Goal: Task Accomplishment & Management: Manage account settings

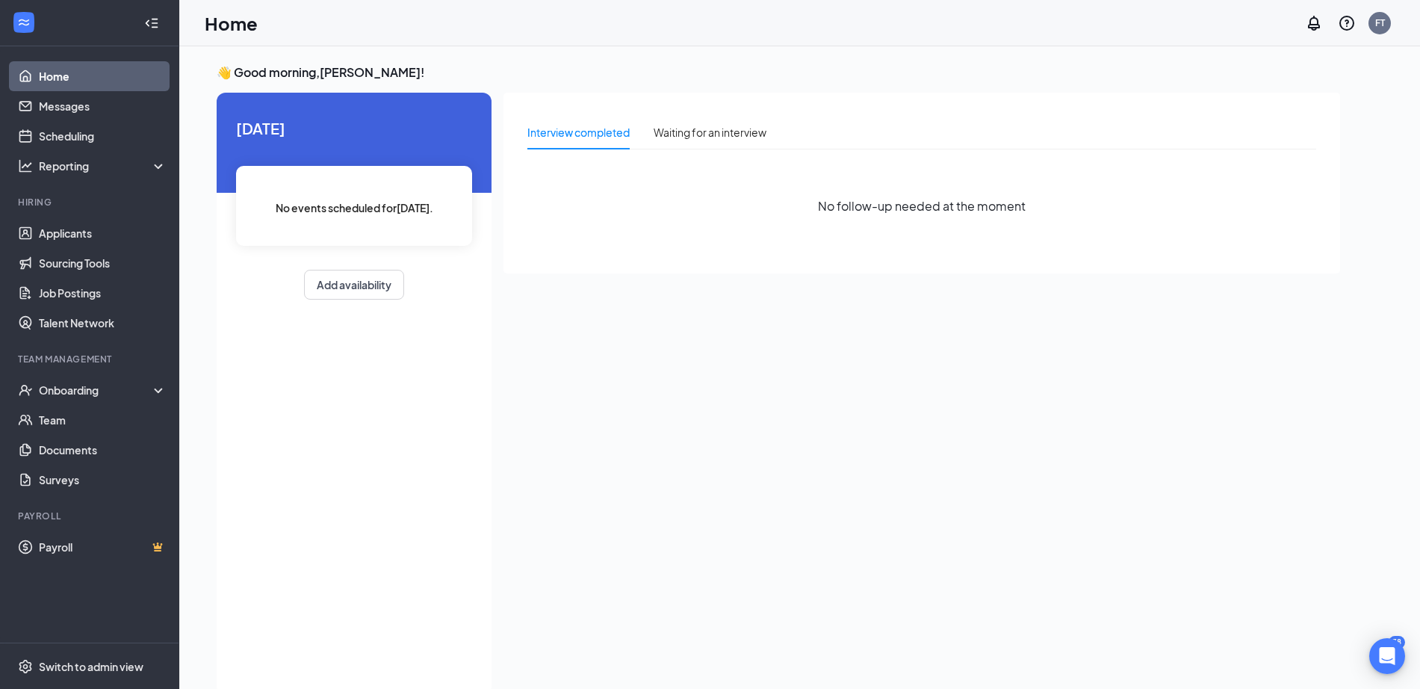
click at [516, 370] on div "Interview completed Waiting for an interview No follow-up needed at the moment" at bounding box center [922, 389] width 837 height 593
click at [85, 234] on link "Applicants" at bounding box center [103, 233] width 128 height 30
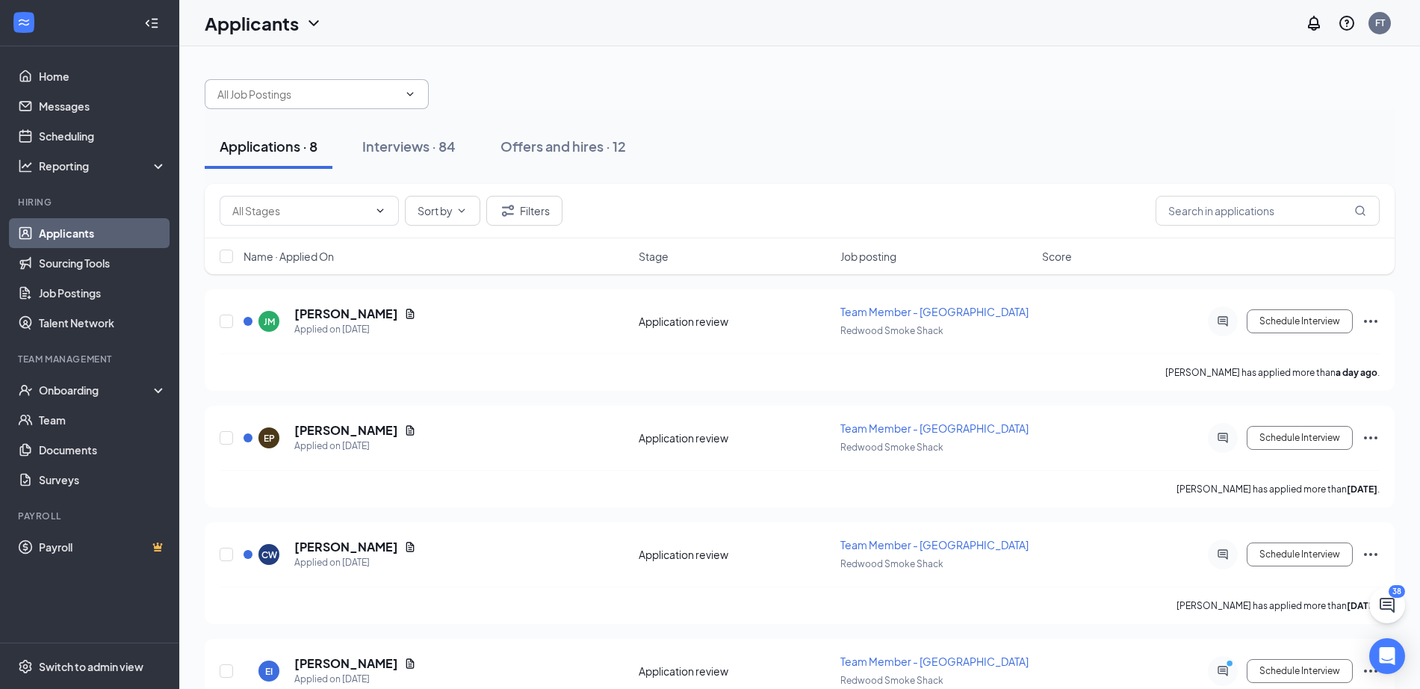
click at [341, 93] on input "text" at bounding box center [307, 94] width 181 height 16
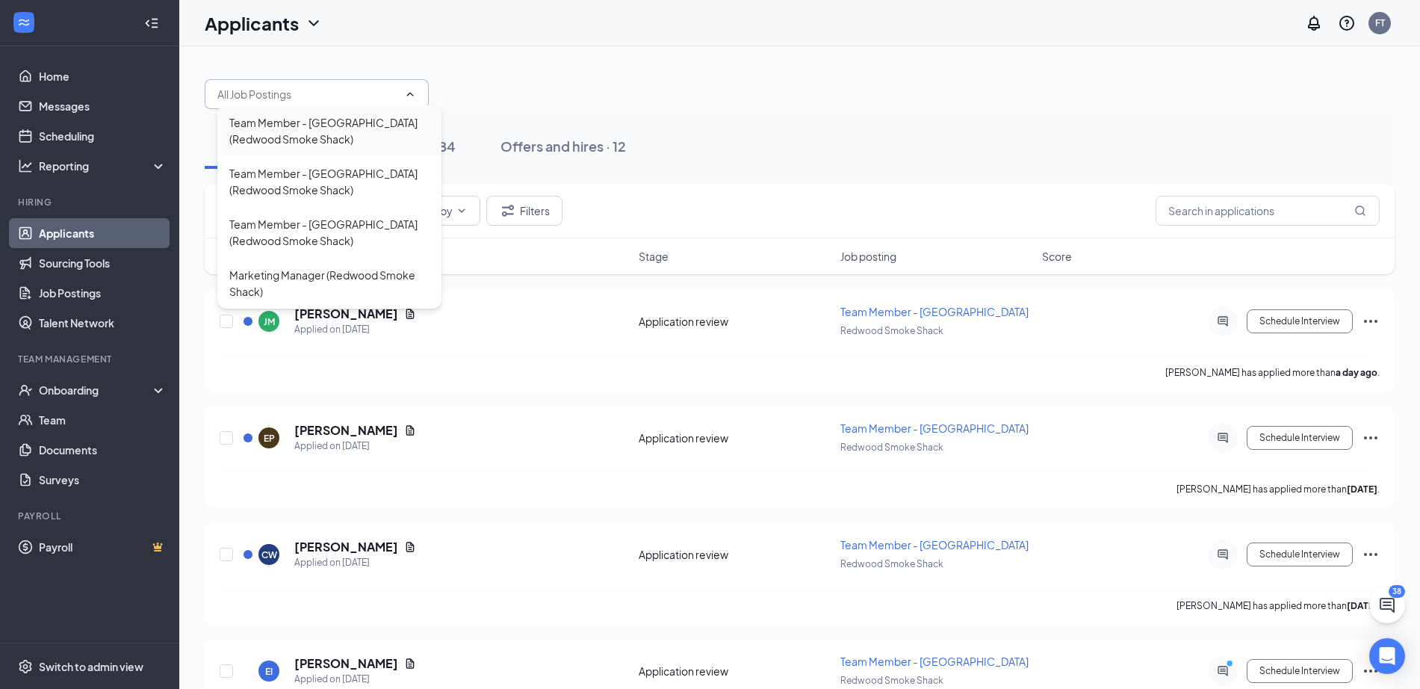
click at [310, 129] on div "Team Member - Suffolk (Redwood Smoke Shack)" at bounding box center [329, 130] width 200 height 33
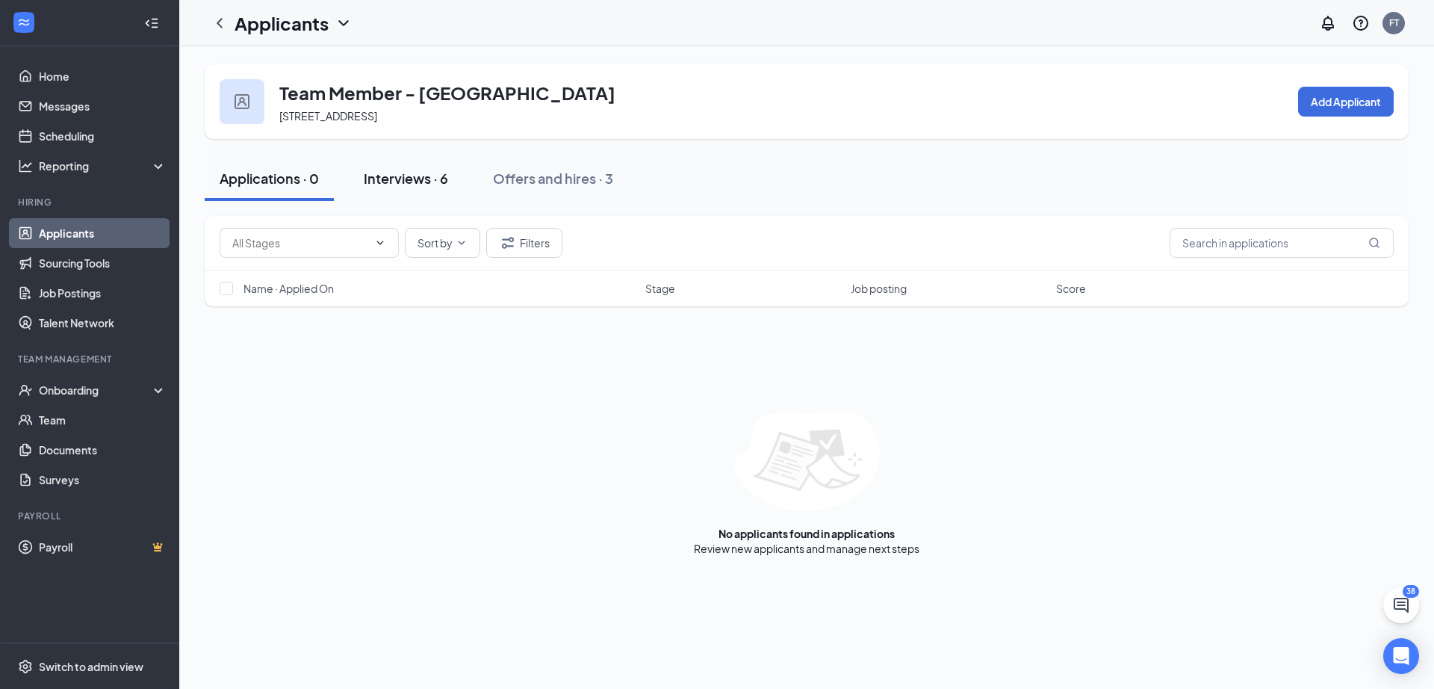
click at [409, 173] on div "Interviews · 6" at bounding box center [406, 178] width 84 height 19
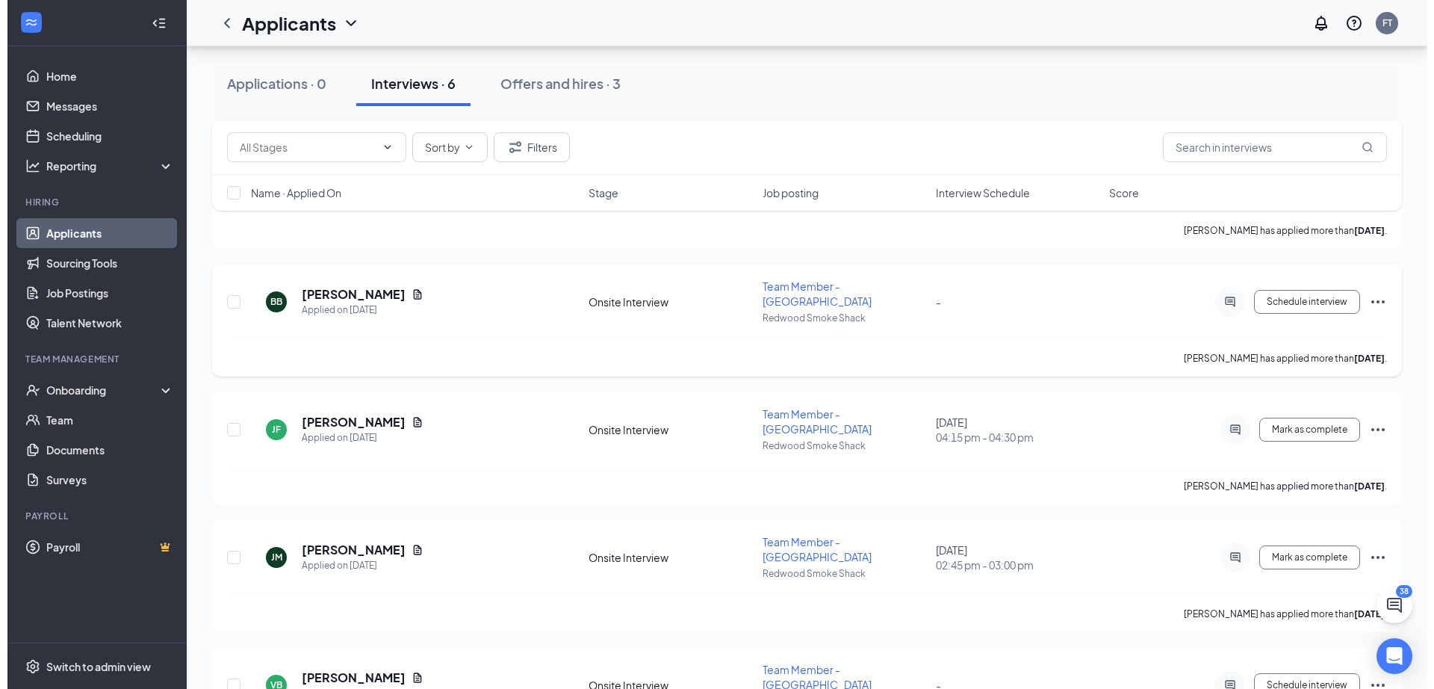
scroll to position [317, 0]
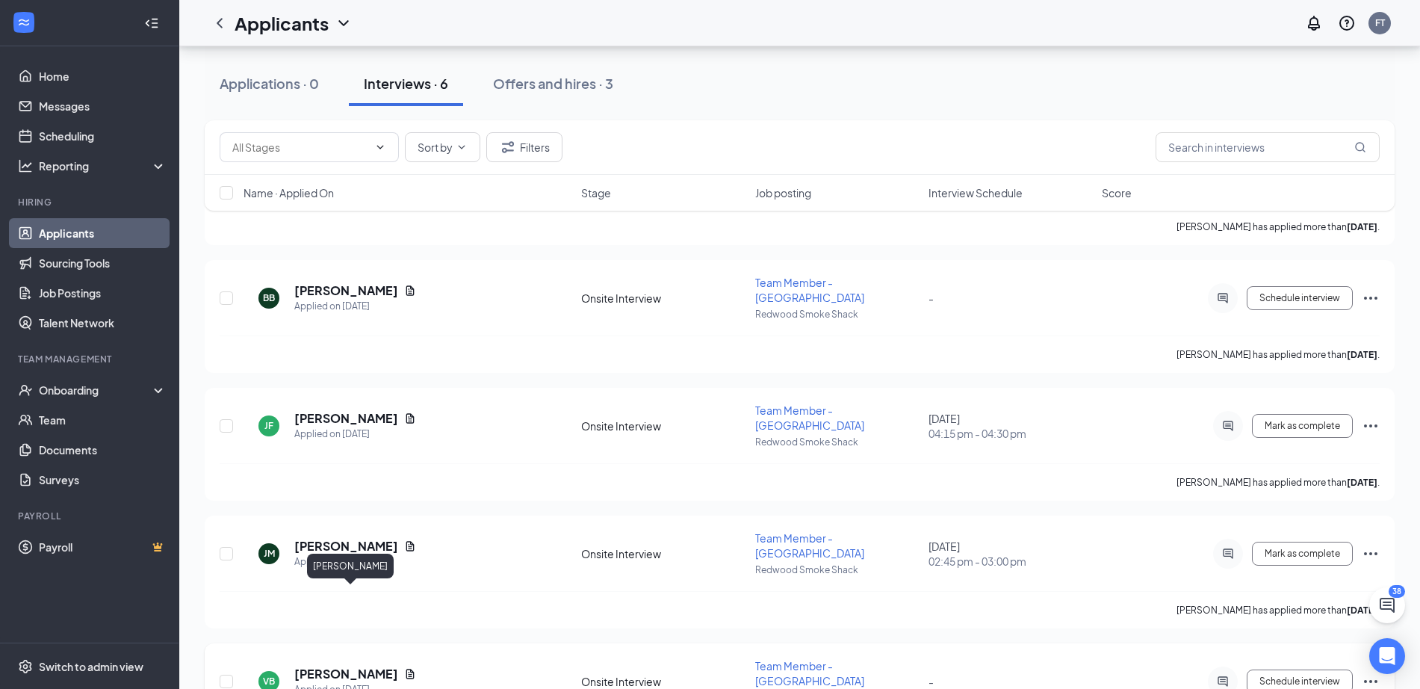
click at [380, 666] on h5 "Victoria Brown-Harris" at bounding box center [346, 674] width 104 height 16
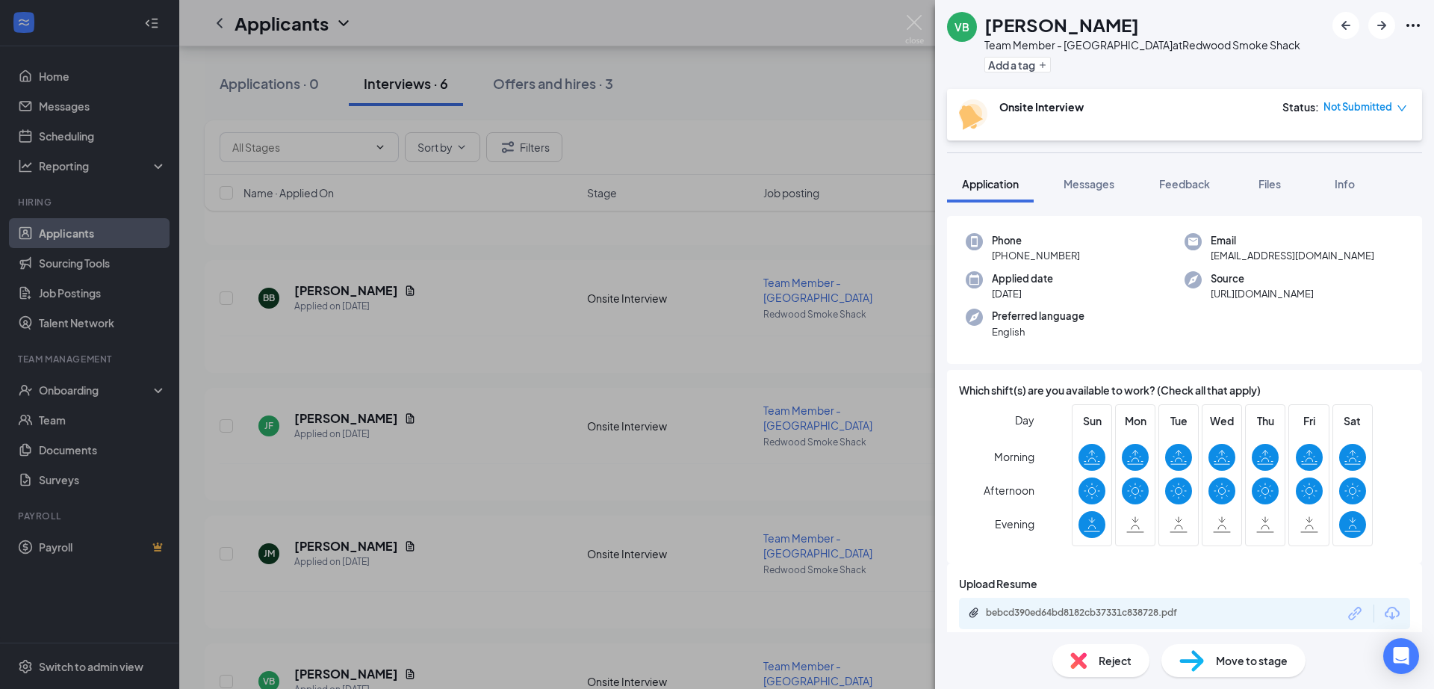
scroll to position [55, 0]
click at [1351, 187] on span "Info" at bounding box center [1345, 183] width 20 height 13
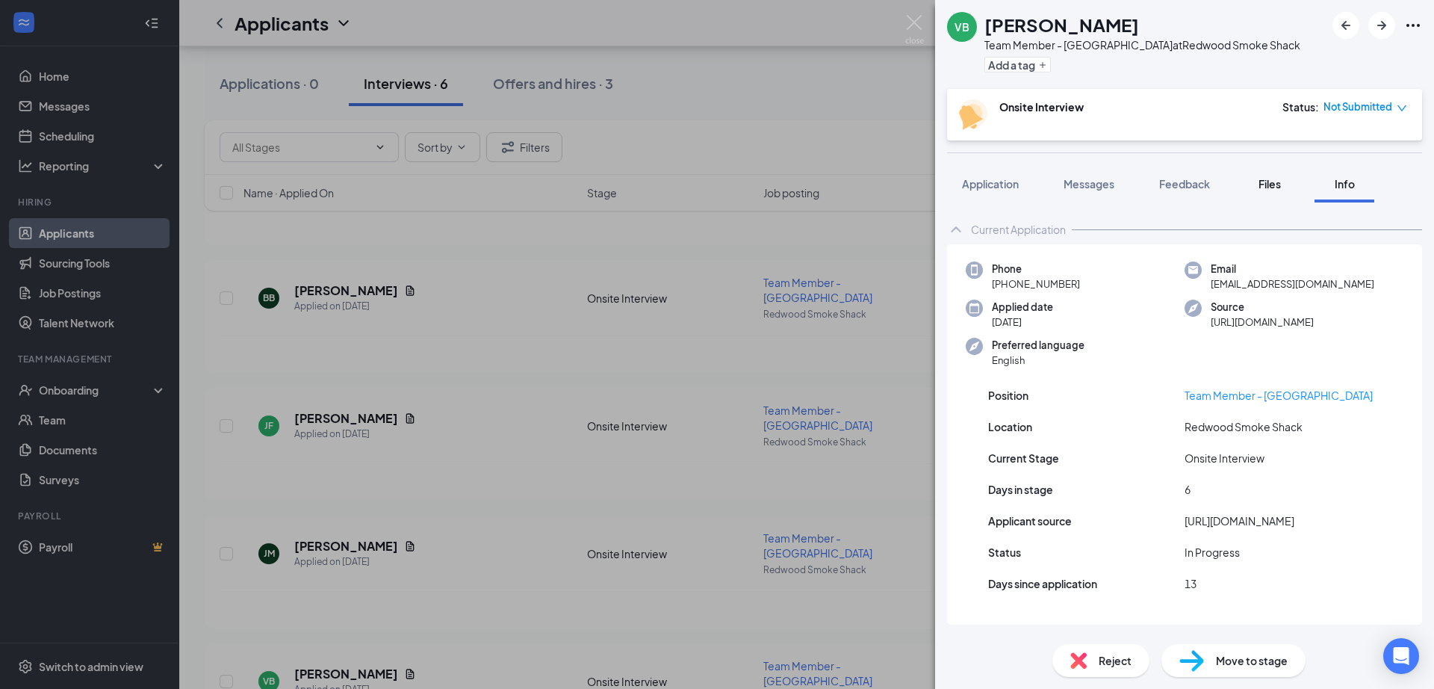
click at [1265, 181] on span "Files" at bounding box center [1270, 183] width 22 height 13
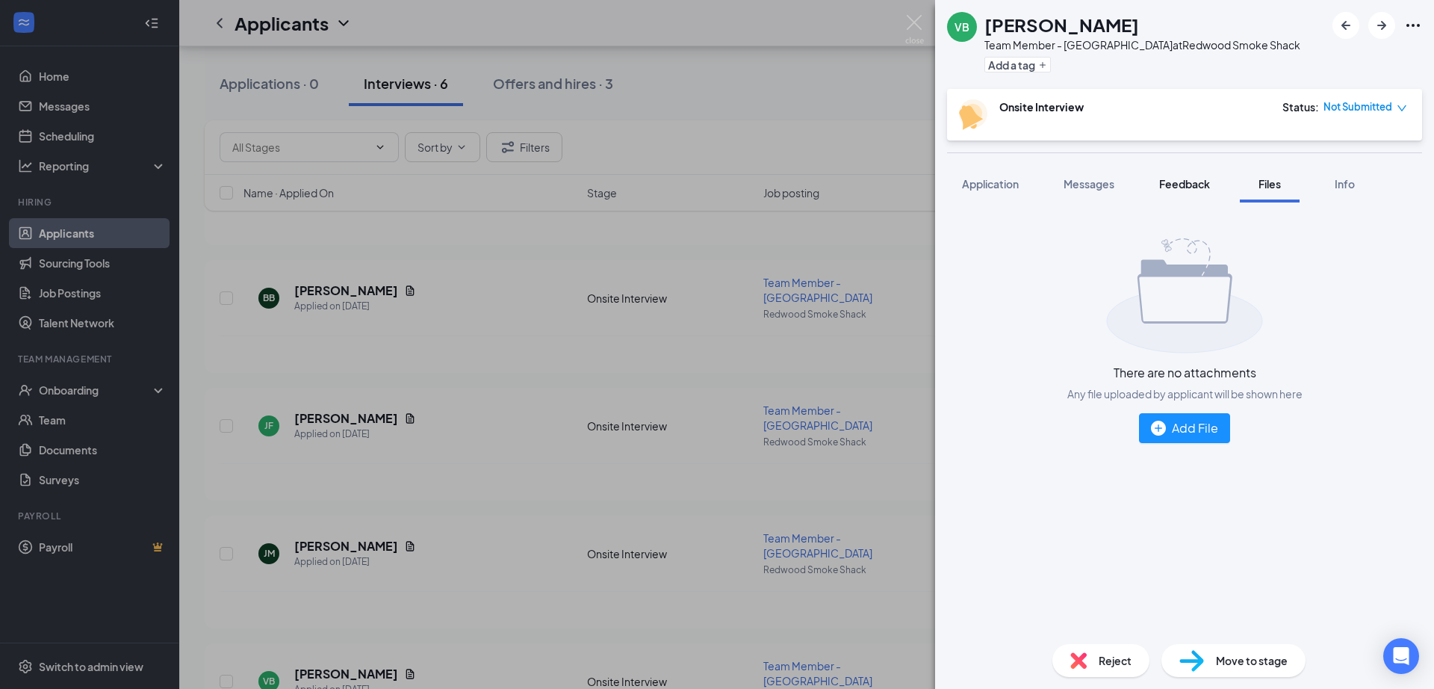
click at [1184, 182] on span "Feedback" at bounding box center [1185, 183] width 51 height 13
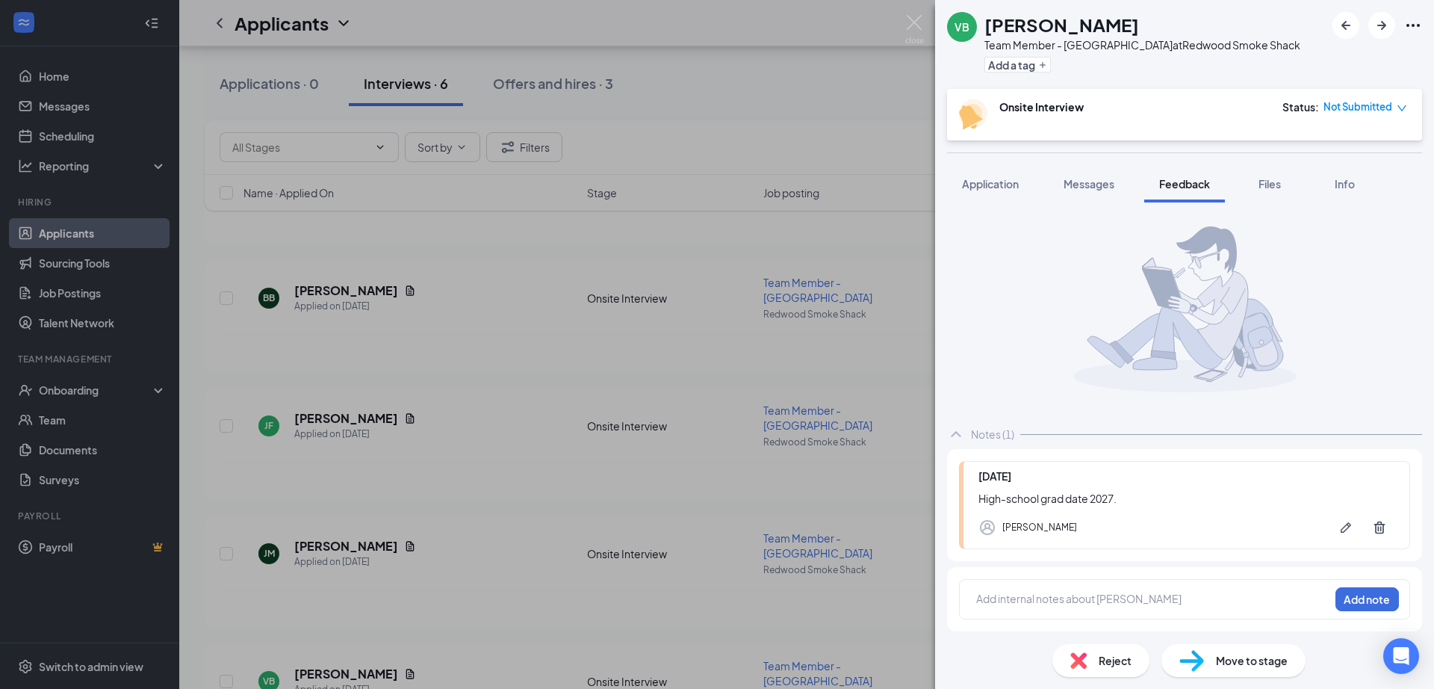
click at [1222, 654] on span "Move to stage" at bounding box center [1252, 660] width 72 height 16
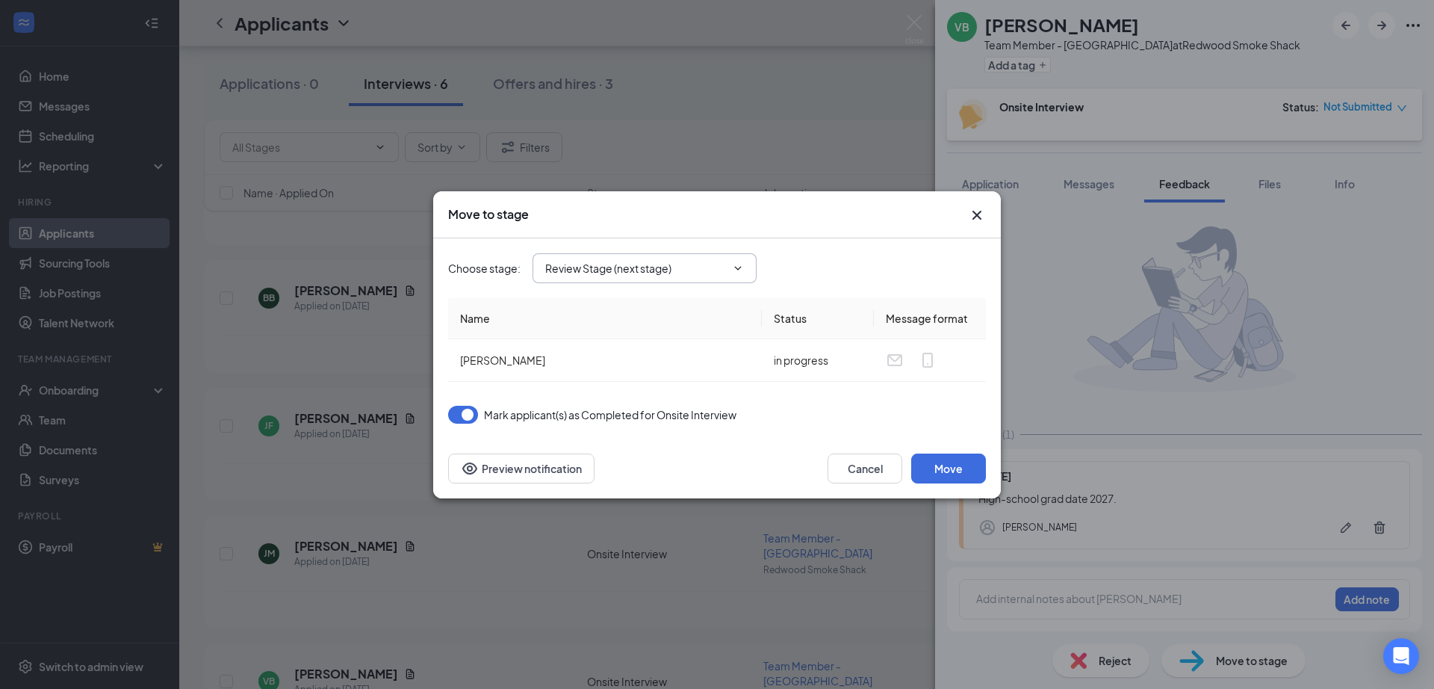
click at [653, 270] on input "Review Stage (next stage)" at bounding box center [635, 268] width 181 height 16
click at [615, 297] on div "Application review" at bounding box center [602, 290] width 90 height 16
type input "Application review"
click at [458, 414] on button "button" at bounding box center [463, 415] width 30 height 18
click at [944, 462] on button "Move" at bounding box center [948, 468] width 75 height 30
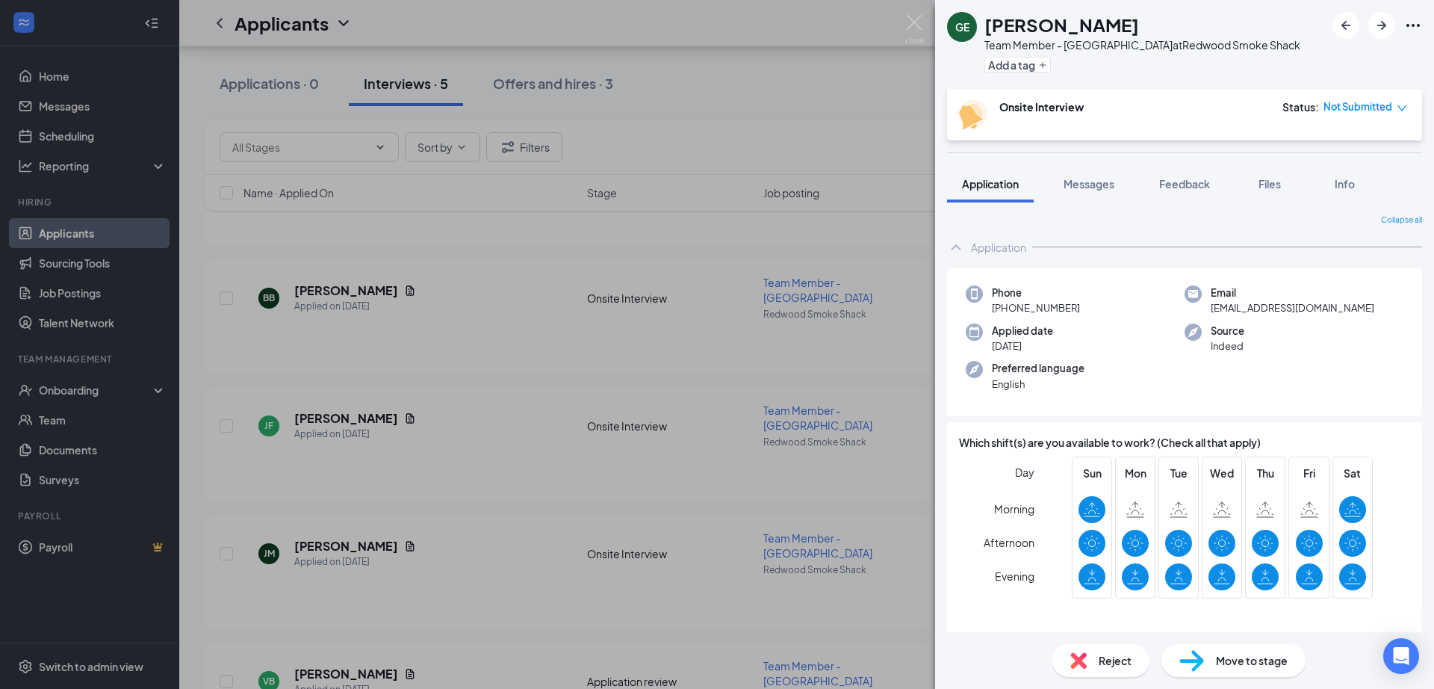
click at [491, 612] on div "GE Gelisa Ensley Team Member - Suffolk at Redwood Smoke Shack Add a tag Onsite …" at bounding box center [717, 344] width 1434 height 689
click at [491, 666] on div "VB Victoria Brown-Harris Applied on Oct 2" at bounding box center [411, 681] width 335 height 31
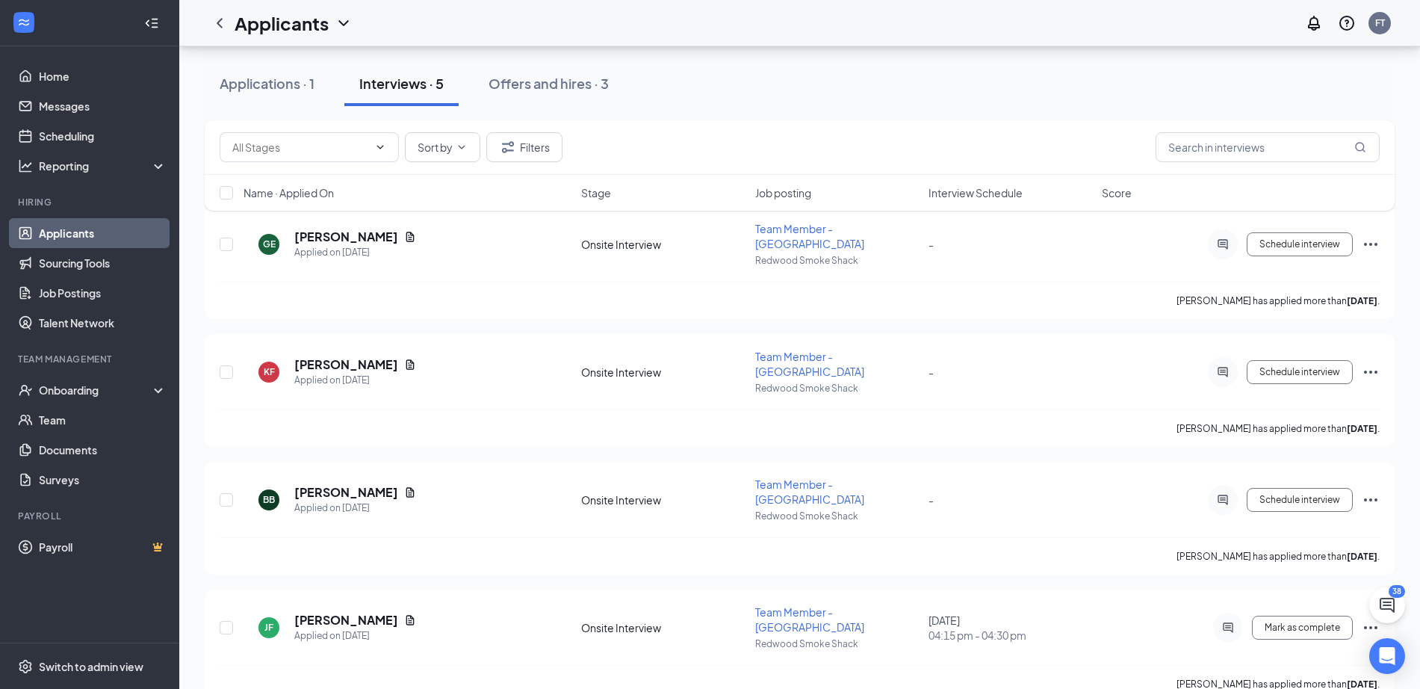
scroll to position [203, 0]
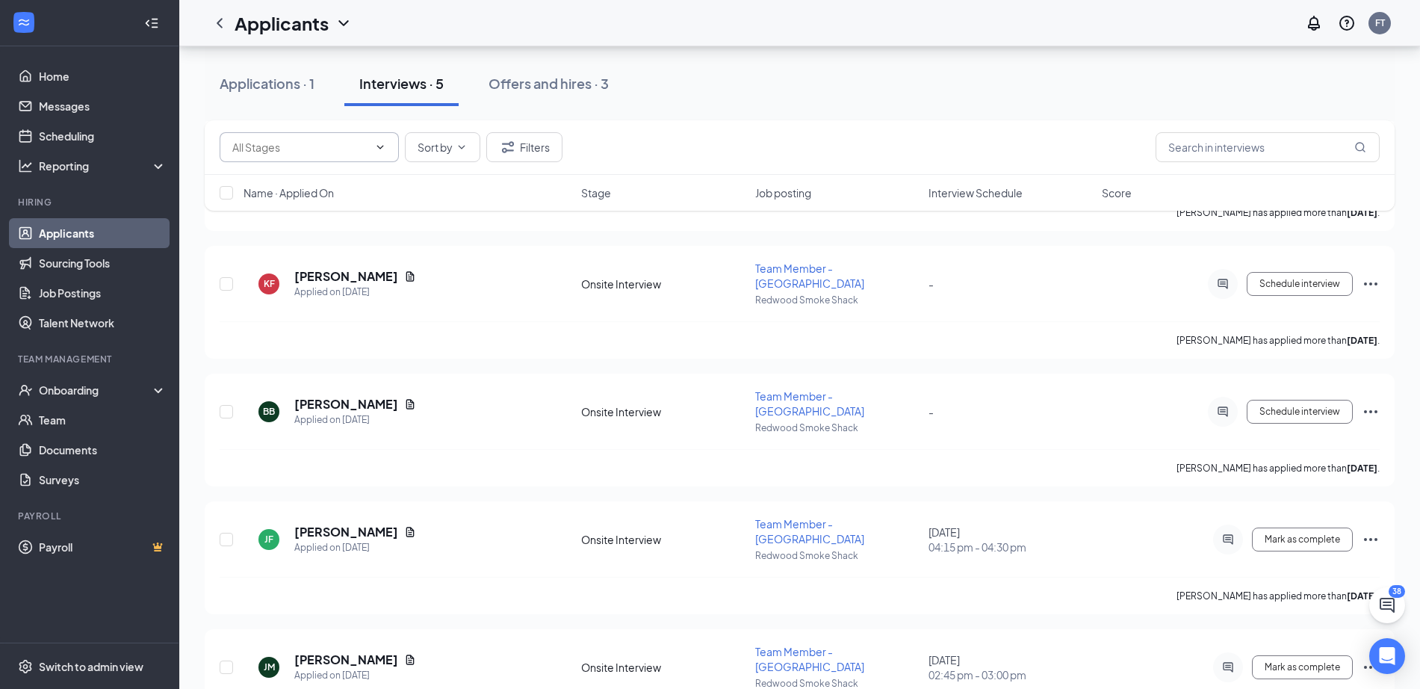
click at [377, 148] on icon "ChevronDown" at bounding box center [380, 147] width 12 height 12
click at [292, 90] on div "Applications · 1" at bounding box center [267, 83] width 95 height 19
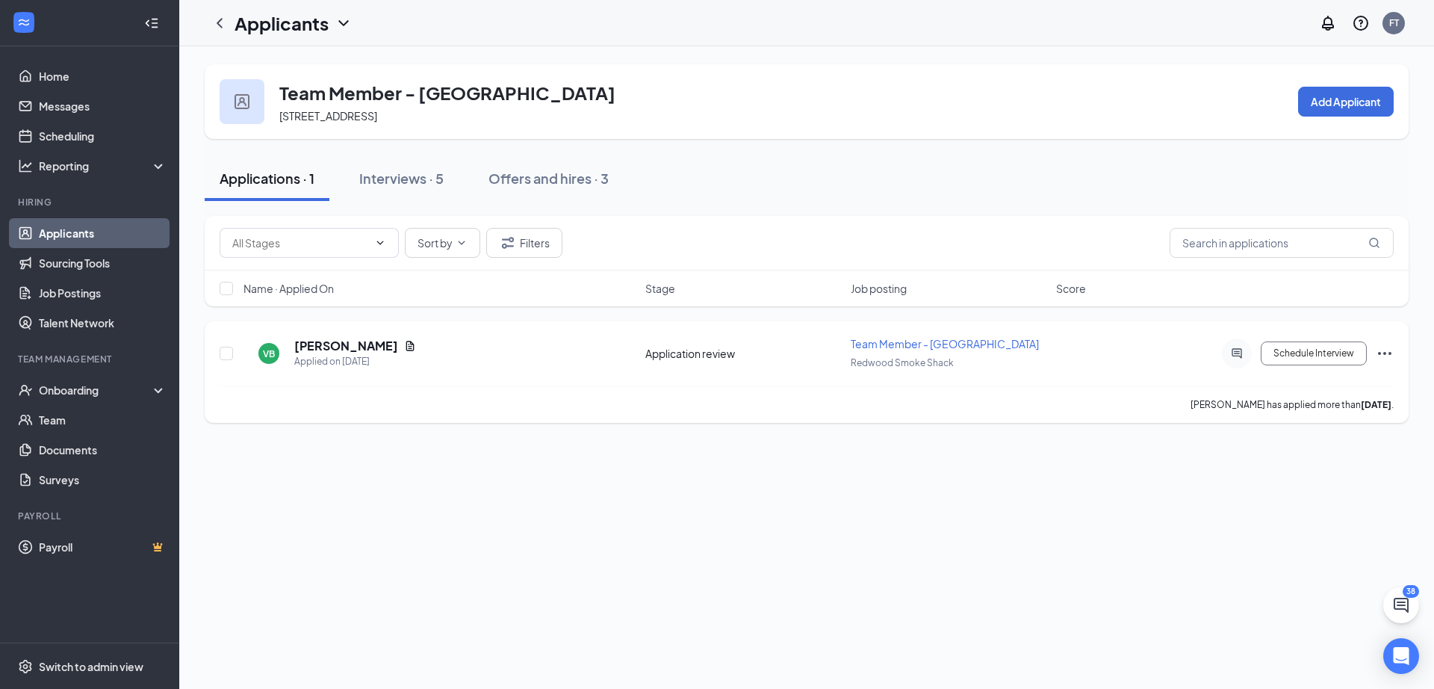
click at [1387, 360] on icon "Ellipses" at bounding box center [1385, 353] width 18 height 18
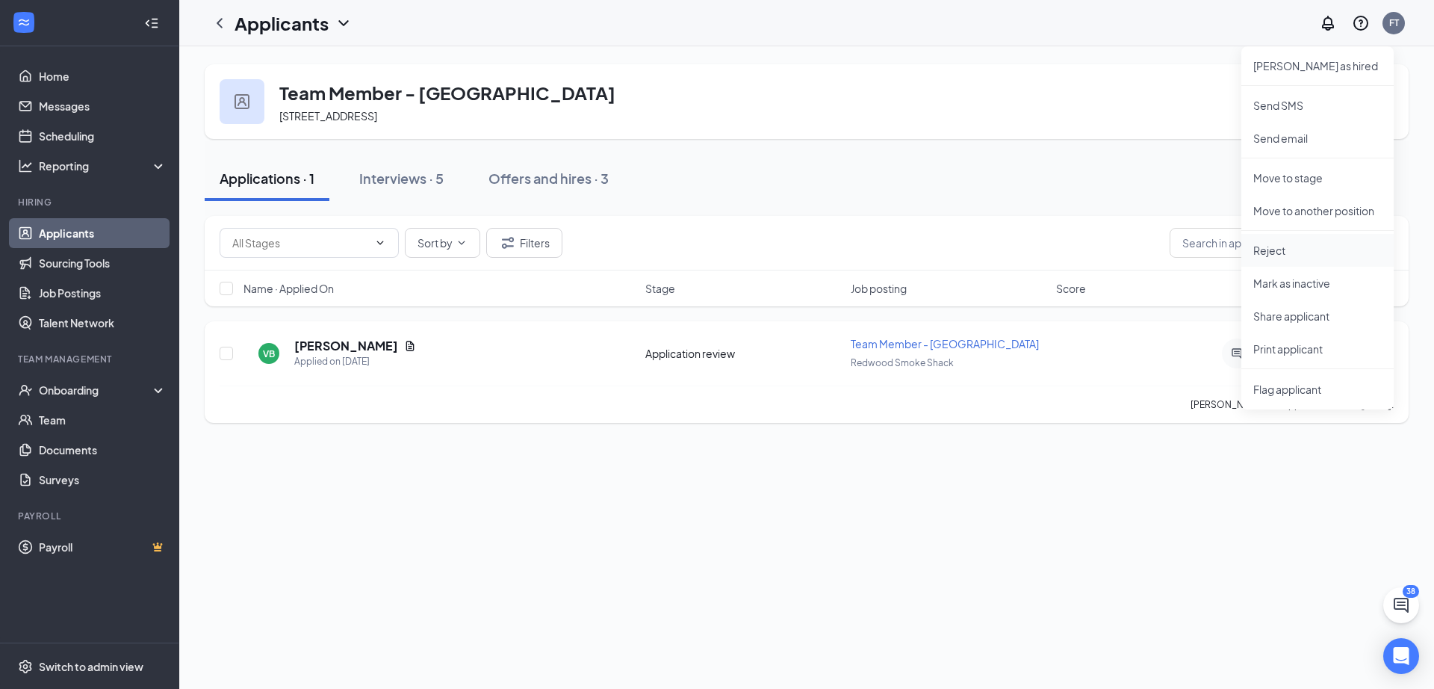
click at [1284, 254] on p "Reject" at bounding box center [1318, 250] width 129 height 15
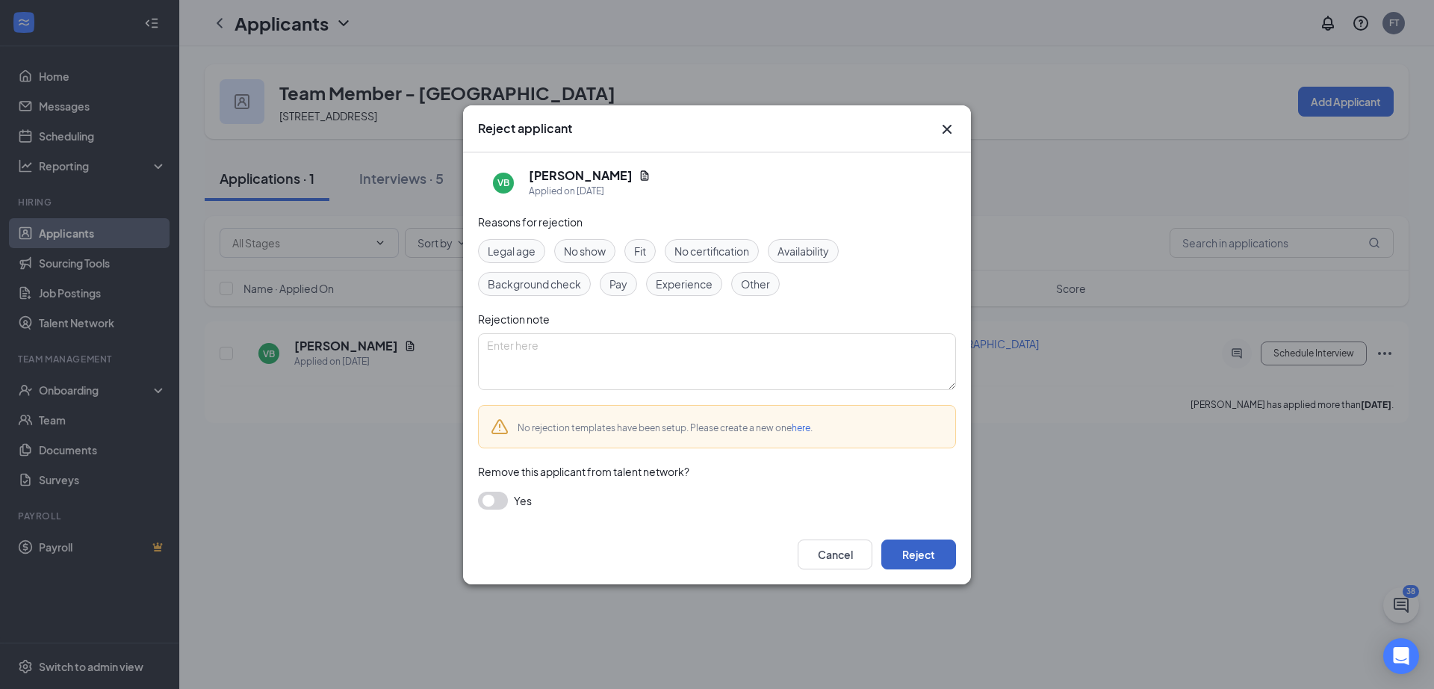
click at [920, 551] on button "Reject" at bounding box center [919, 554] width 75 height 30
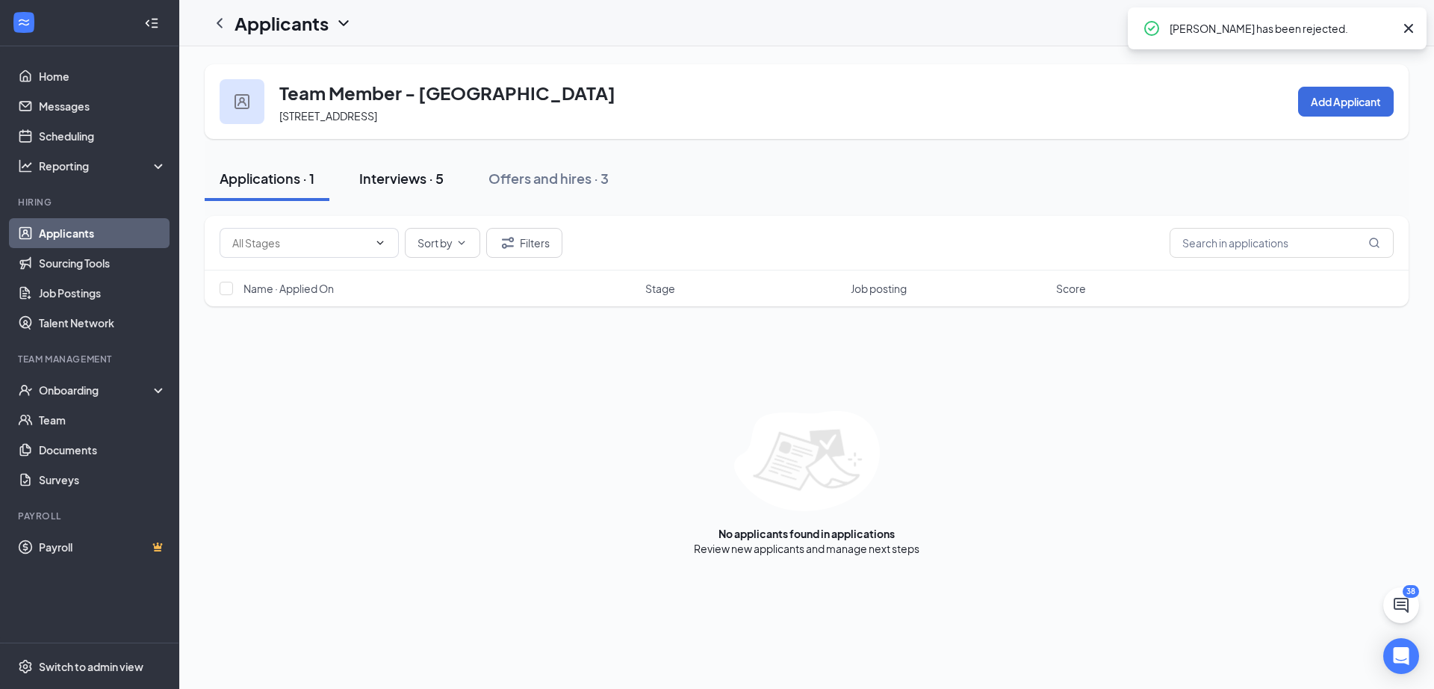
click at [421, 182] on div "Interviews · 5" at bounding box center [401, 178] width 84 height 19
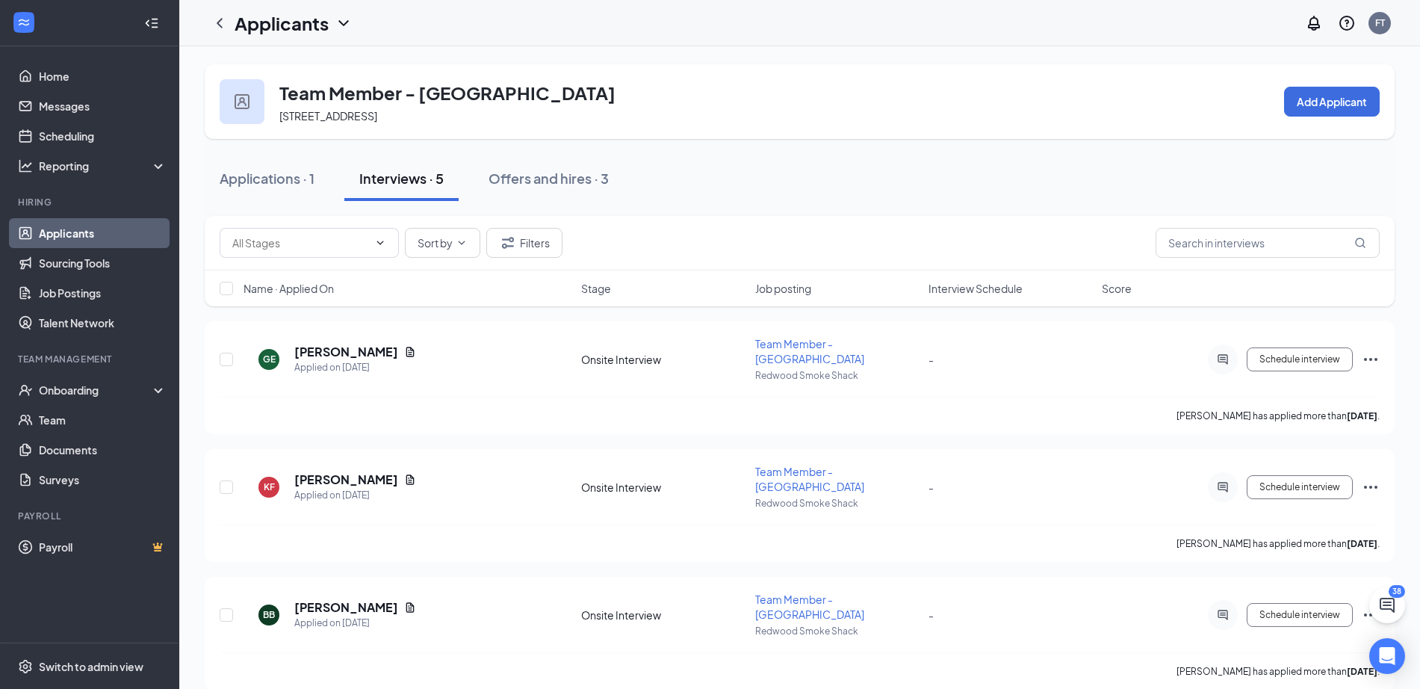
click at [739, 166] on div "Applications · 1 Interviews · 5 Offers and hires · 3" at bounding box center [800, 178] width 1190 height 45
click at [282, 179] on div "Applications · 1" at bounding box center [267, 178] width 95 height 19
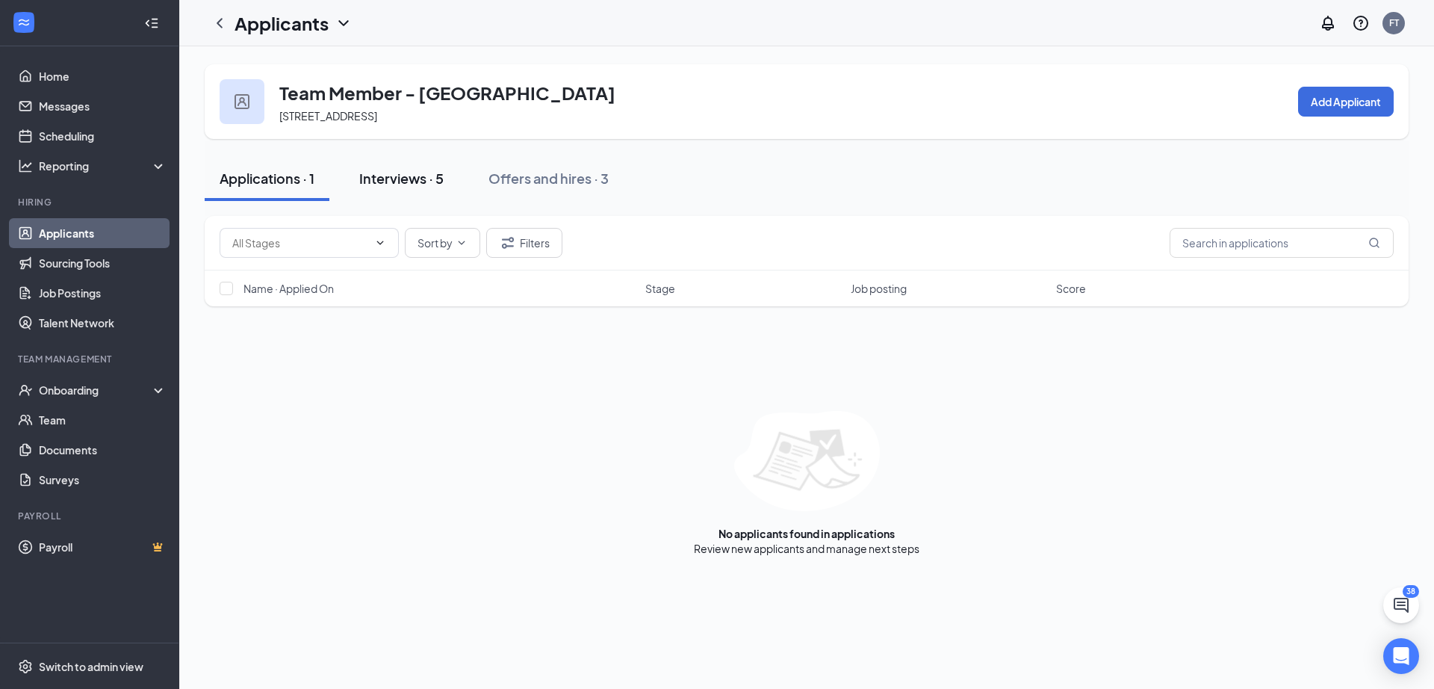
click at [389, 179] on div "Interviews · 5" at bounding box center [401, 178] width 84 height 19
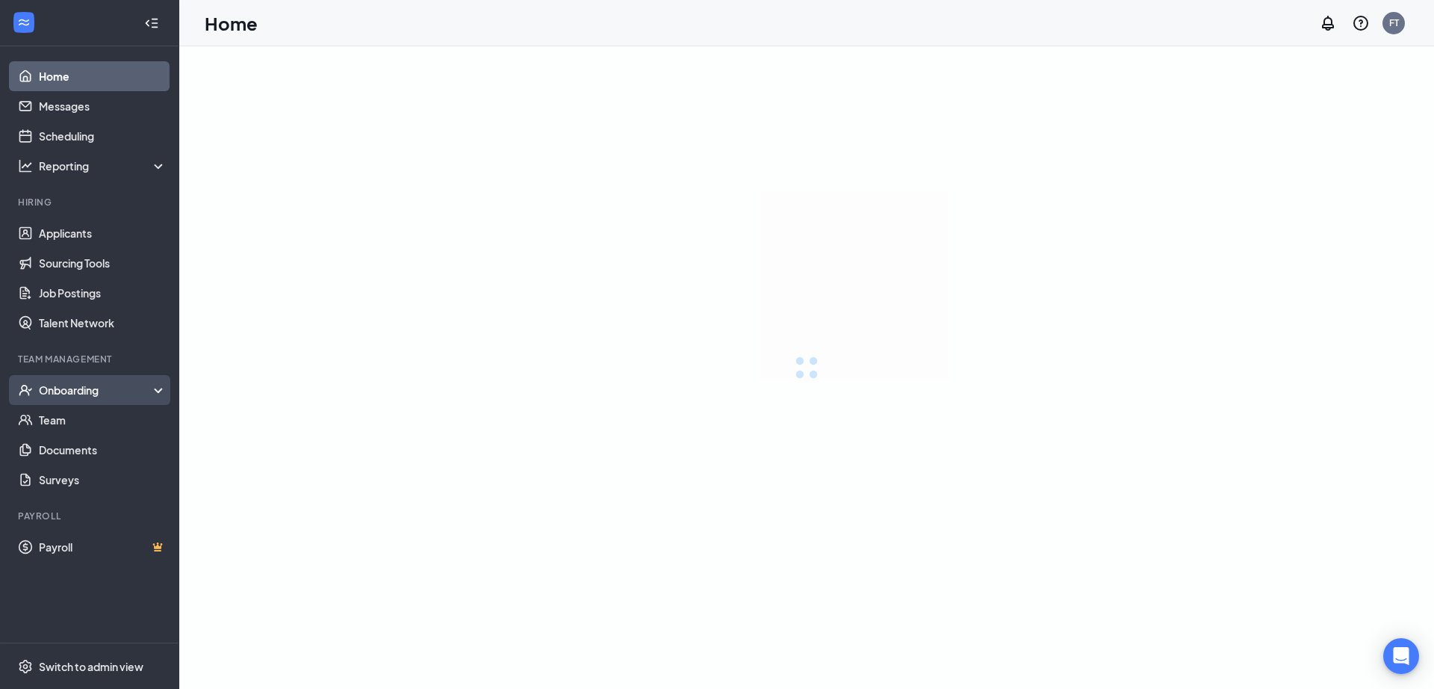
click at [63, 389] on div "Onboarding" at bounding box center [103, 390] width 129 height 15
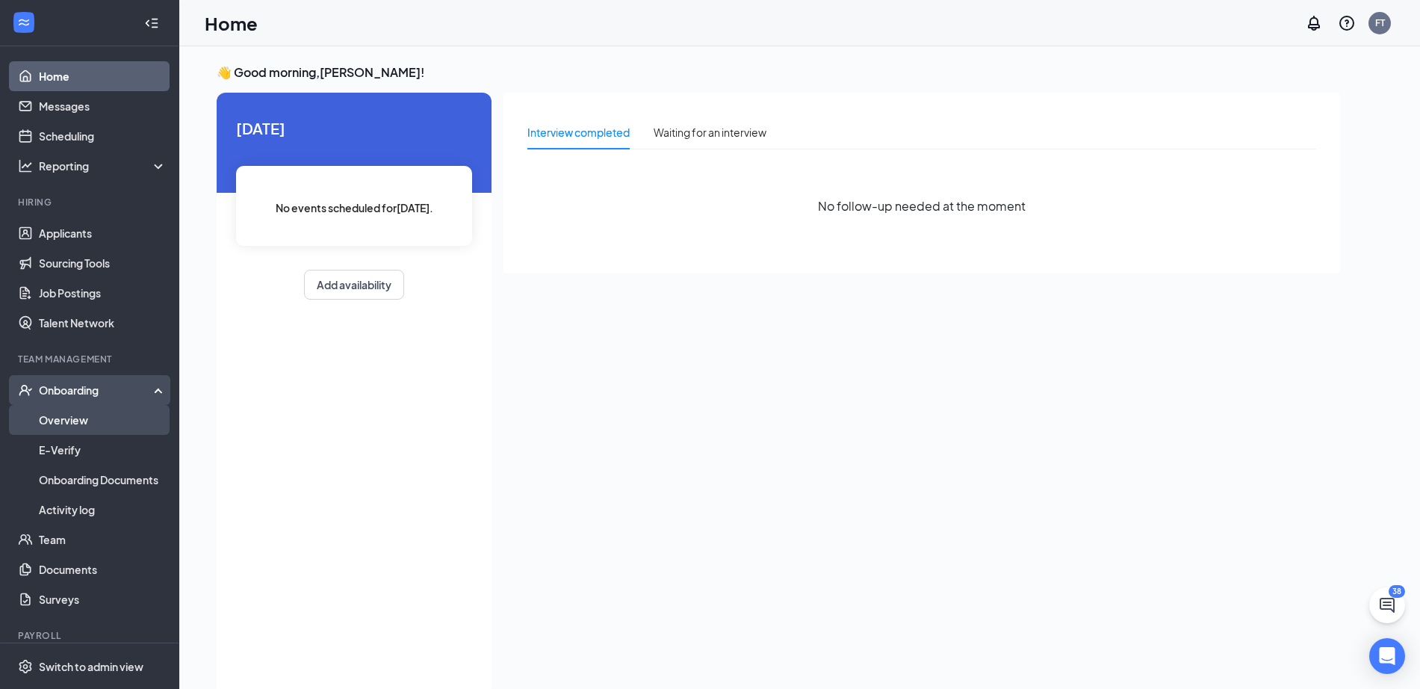
click at [66, 426] on link "Overview" at bounding box center [103, 420] width 128 height 30
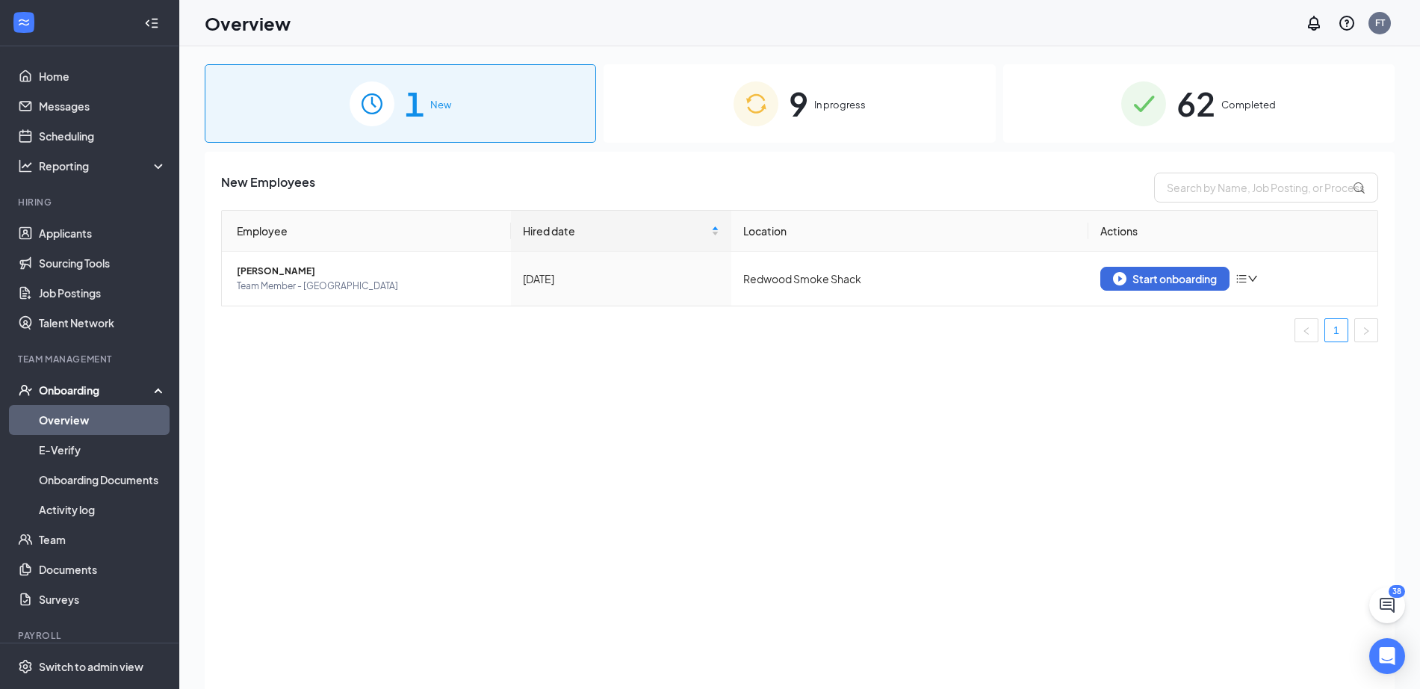
click at [830, 100] on span "In progress" at bounding box center [840, 104] width 52 height 15
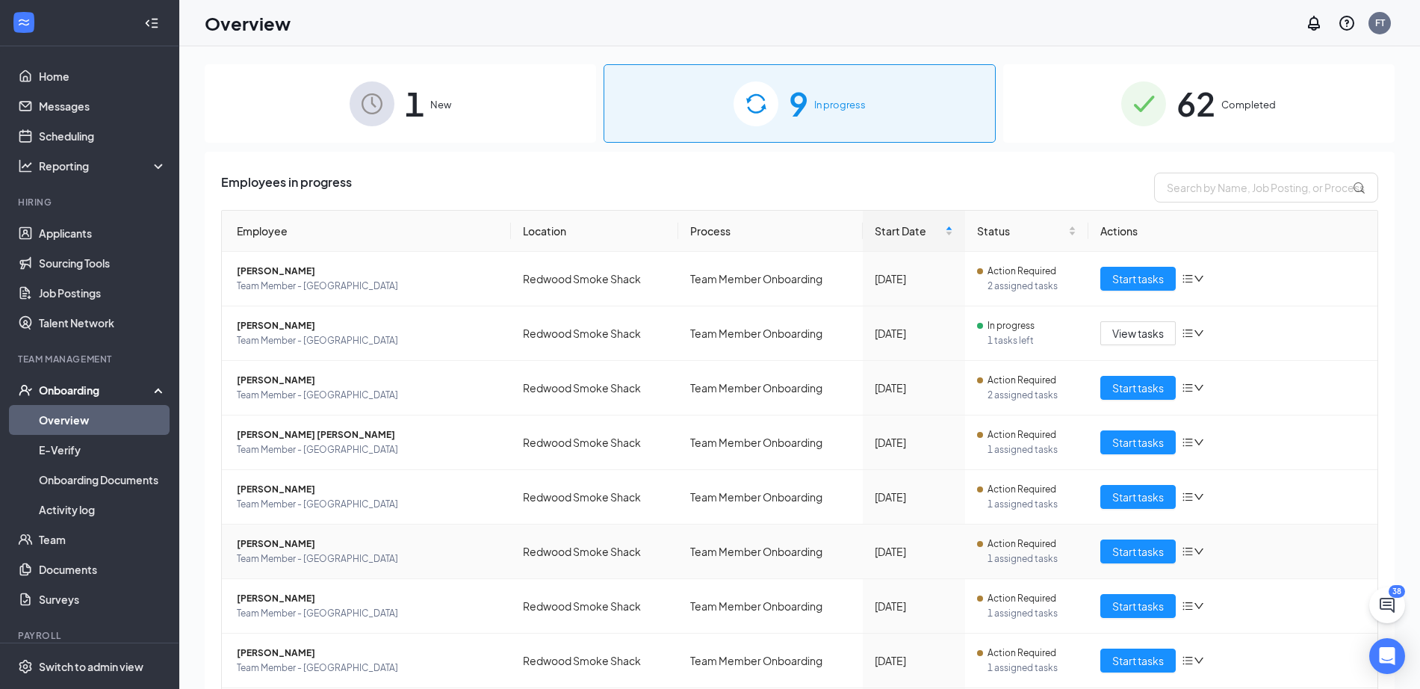
scroll to position [105, 0]
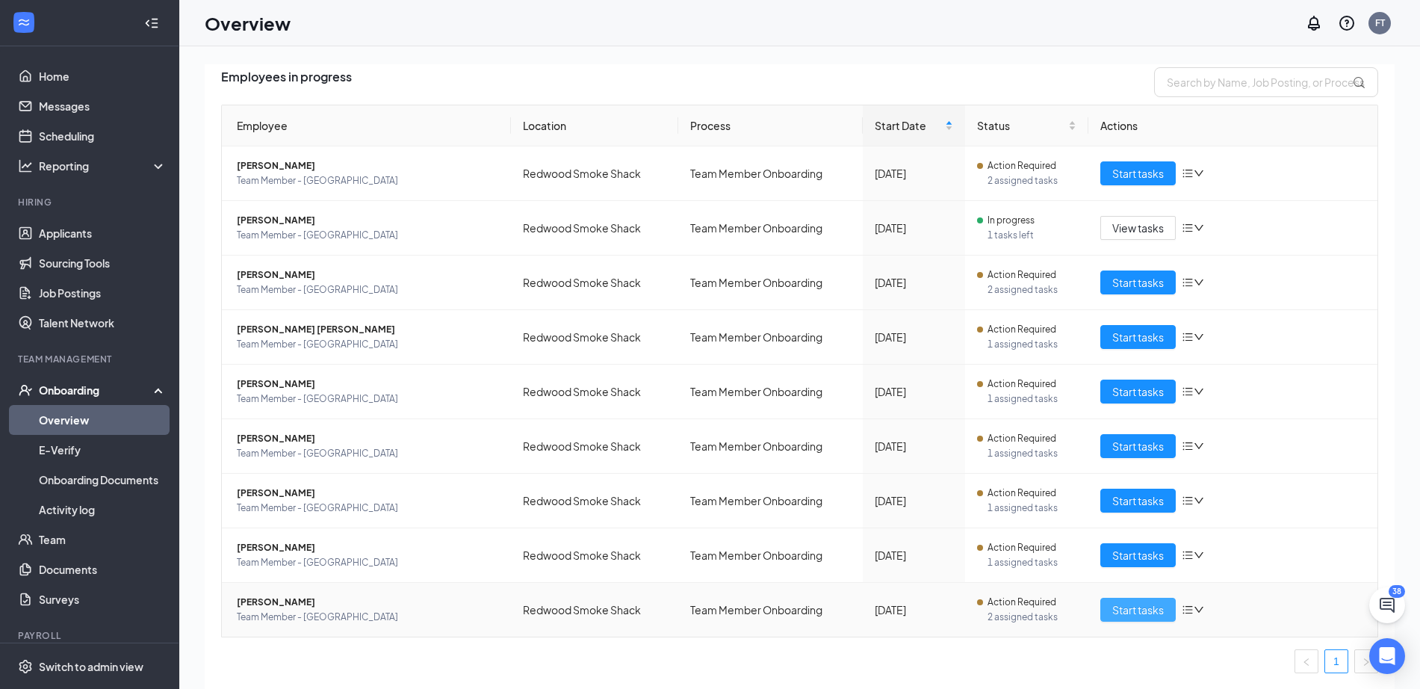
click at [1112, 605] on span "Start tasks" at bounding box center [1138, 609] width 52 height 16
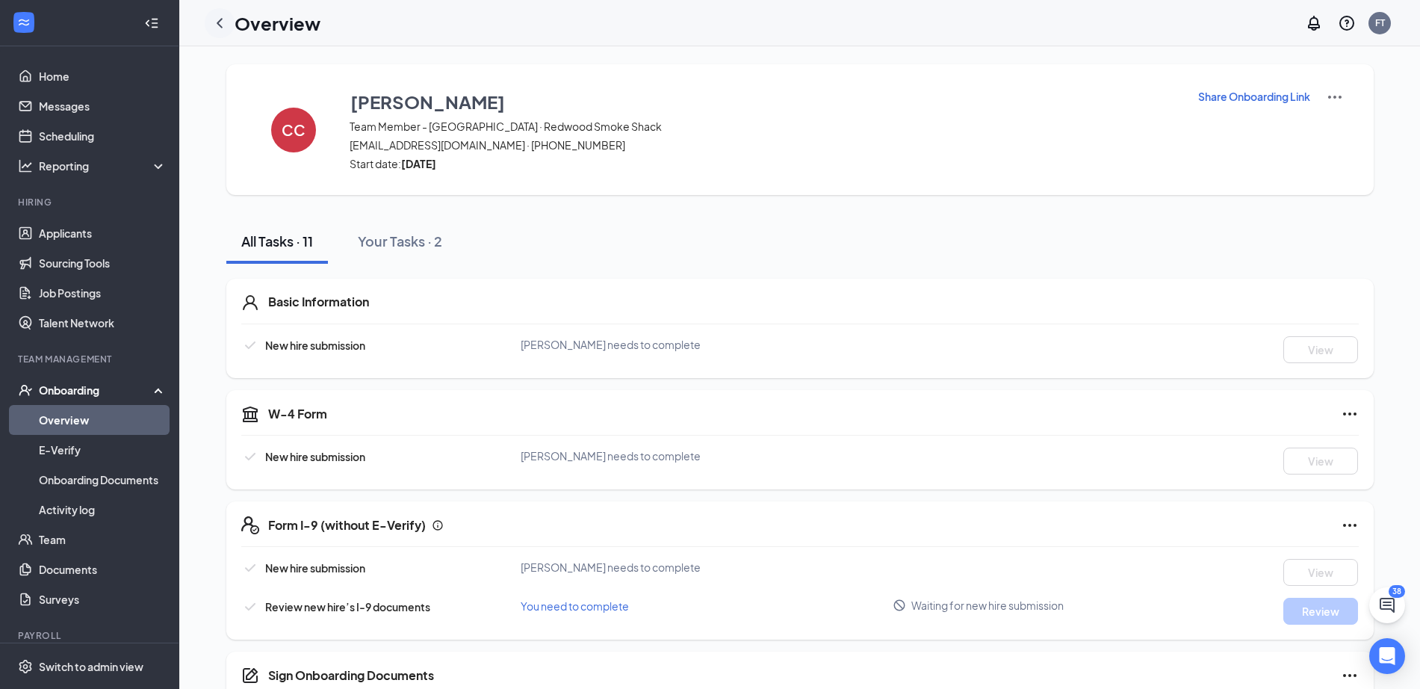
click at [218, 22] on icon "ChevronLeft" at bounding box center [220, 23] width 6 height 10
